Goal: Information Seeking & Learning: Find specific fact

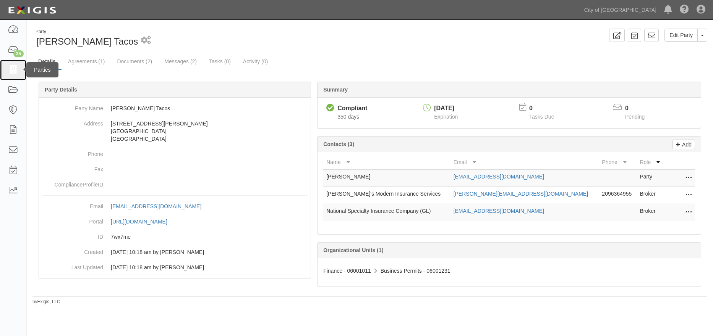
drag, startPoint x: 0, startPoint y: 0, endPoint x: 12, endPoint y: 69, distance: 70.1
click at [12, 69] on icon at bounding box center [13, 70] width 11 height 9
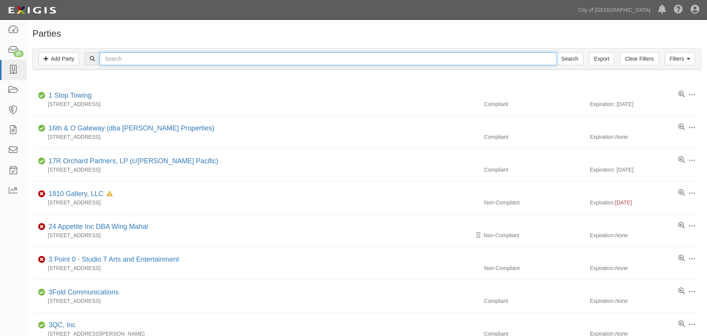
click at [186, 59] on input "text" at bounding box center [328, 58] width 457 height 13
type input "deluxe"
click at [571, 61] on input "Search" at bounding box center [569, 58] width 27 height 13
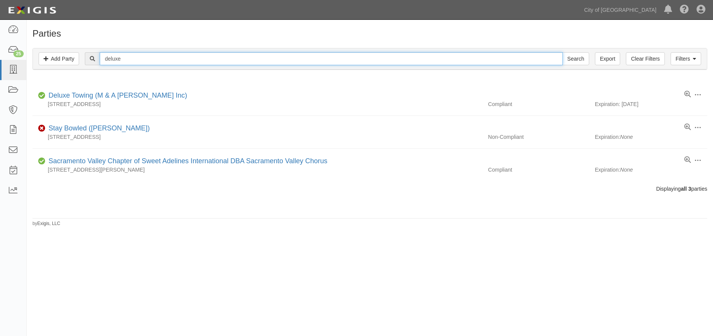
click at [221, 57] on input "deluxe" at bounding box center [331, 58] width 463 height 13
type input "dependable"
click at [562, 52] on input "Search" at bounding box center [575, 58] width 27 height 13
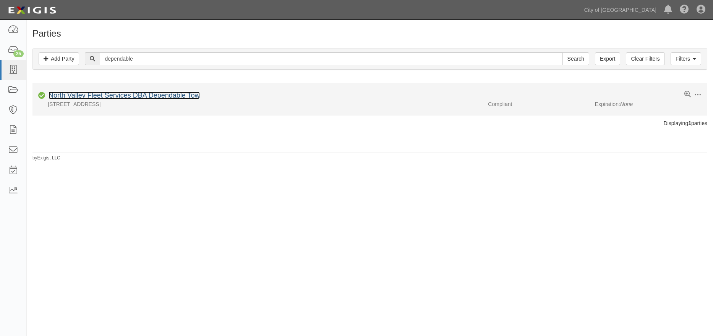
click at [170, 97] on link "North Valley Fleet Services DBA Dependable Tow" at bounding box center [124, 96] width 151 height 8
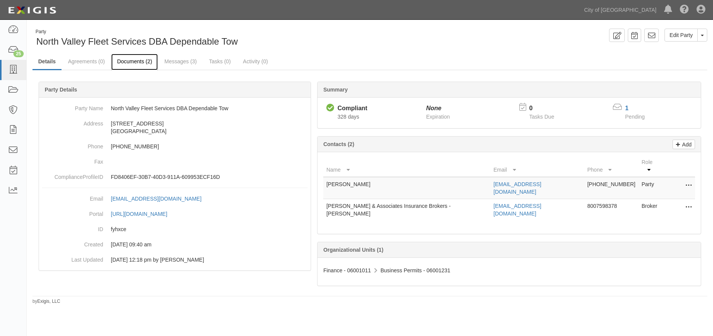
click at [144, 63] on link "Documents (2)" at bounding box center [134, 62] width 47 height 16
